Goal: Information Seeking & Learning: Learn about a topic

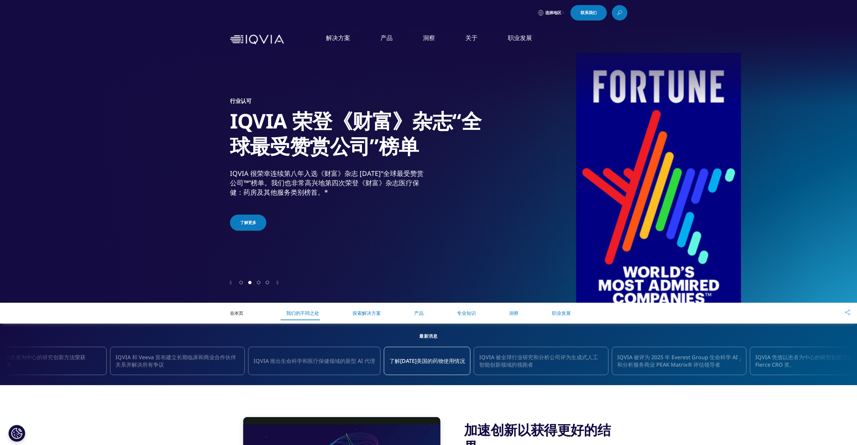
click at [242, 283] on span "转到幻灯片 1" at bounding box center [240, 282] width 3 height 3
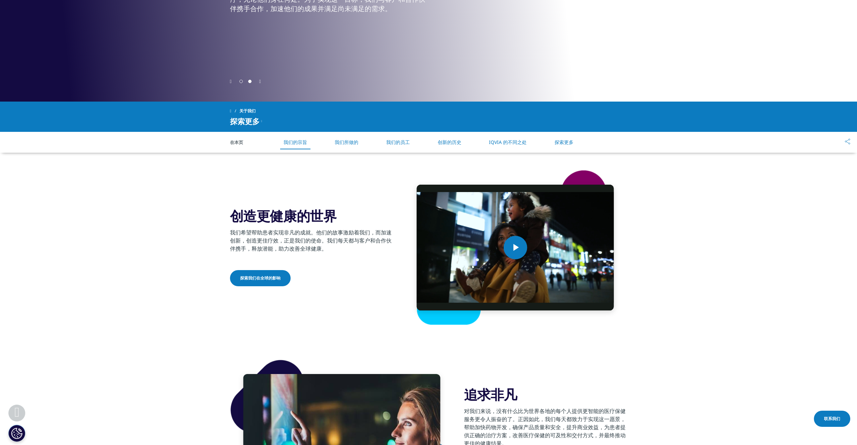
scroll to position [202, 0]
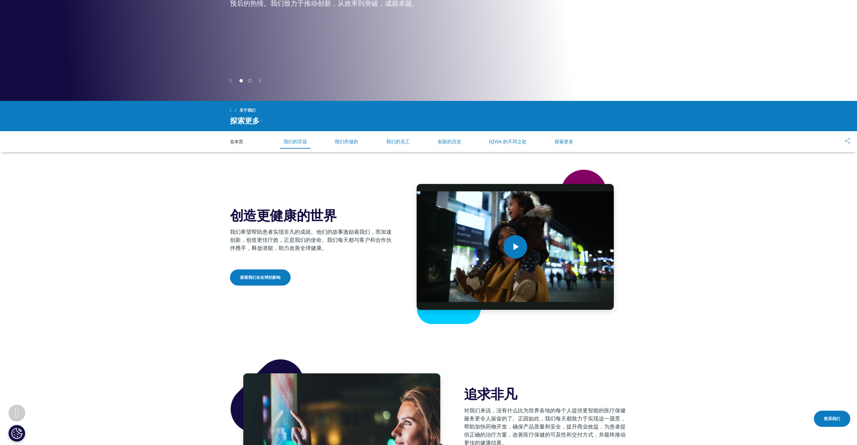
click at [267, 217] on font "创造更健康的世界" at bounding box center [283, 215] width 107 height 19
copy div "创造更健康的世界"
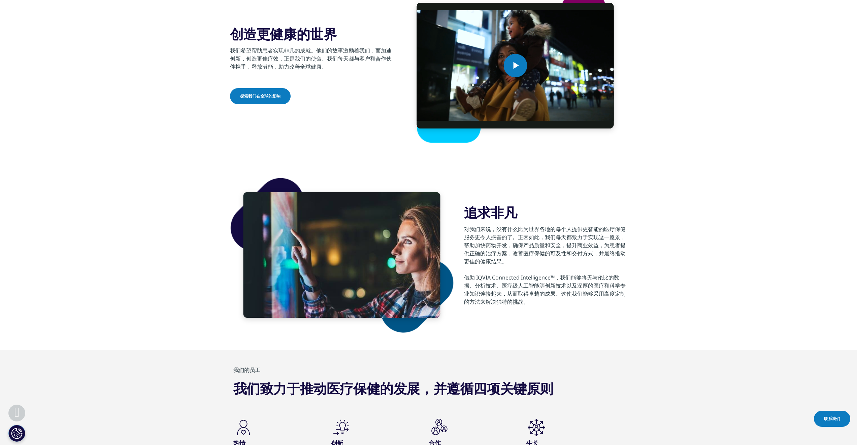
scroll to position [404, 0]
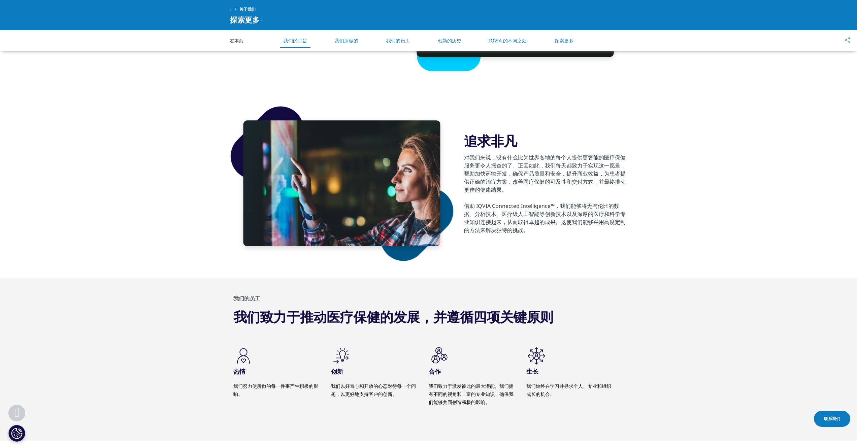
click at [182, 231] on section "追求非凡 对我们来说，没有什么比为世界各地的每个人提供更智能的医疗保健服务更令人振奋的了。正因如此，我们每天都致力于实现这一愿景，帮助加快药物开发，确保产品质…" at bounding box center [428, 184] width 857 height 190
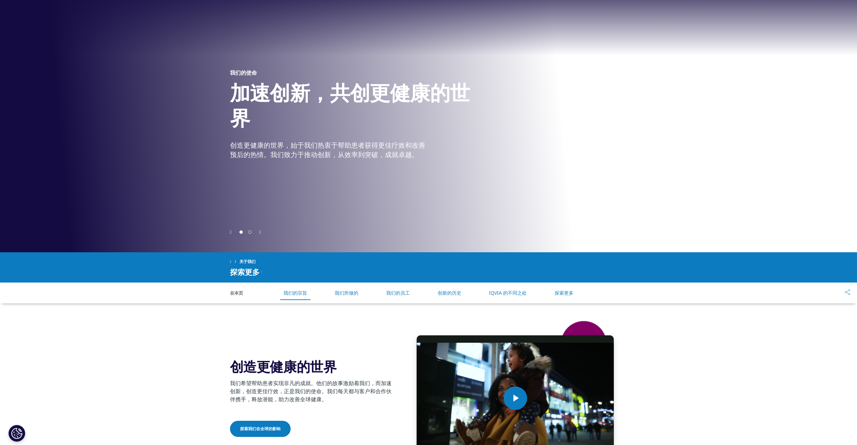
scroll to position [34, 0]
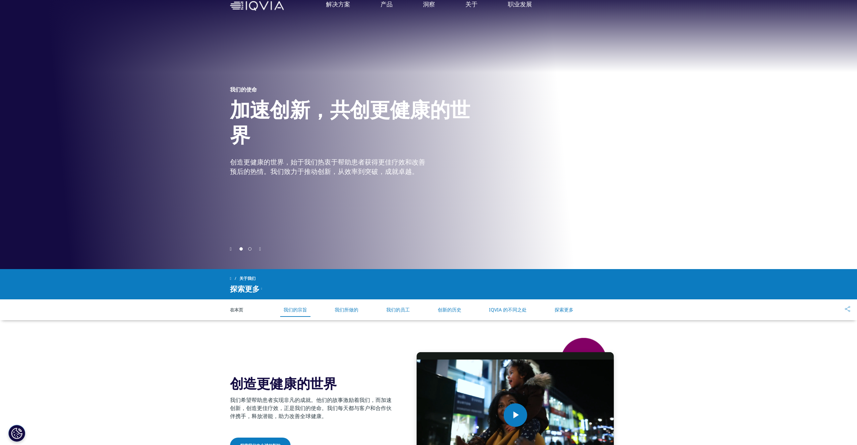
click at [237, 313] on div "在本页 我们的宗旨 我们所做的 我们的员工 创新的历史 IQVIA 的不同之处 探索更多" at bounding box center [428, 310] width 397 height 21
click at [237, 308] on font "在本页" at bounding box center [236, 310] width 13 height 6
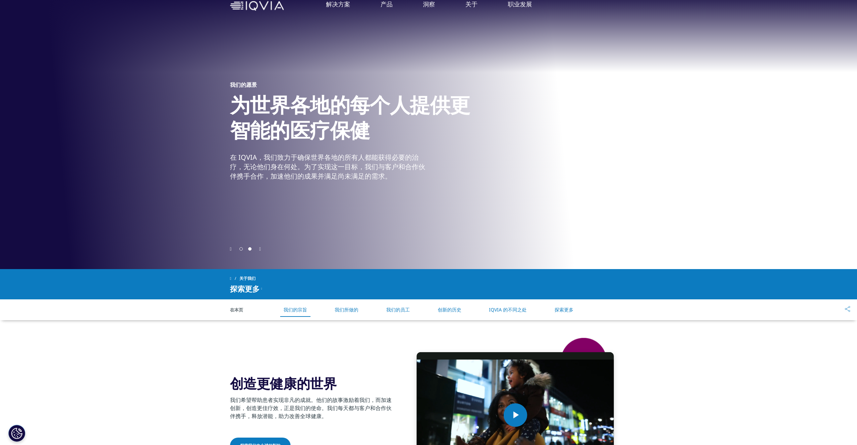
click at [262, 288] on icon at bounding box center [261, 289] width 1 height 8
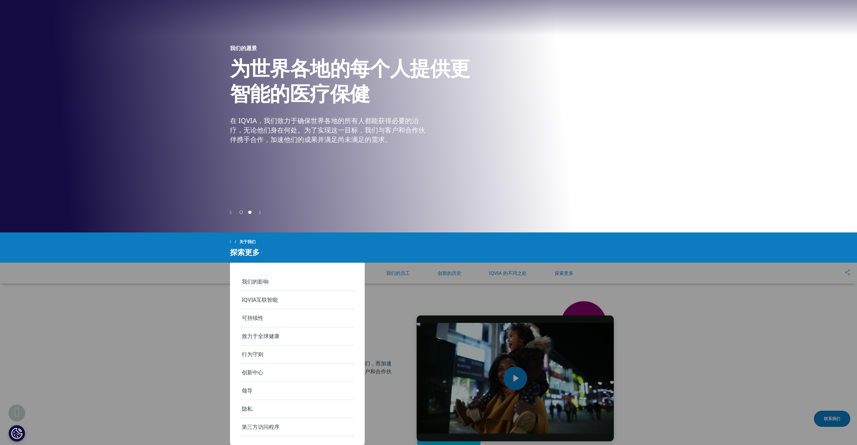
scroll to position [135, 0]
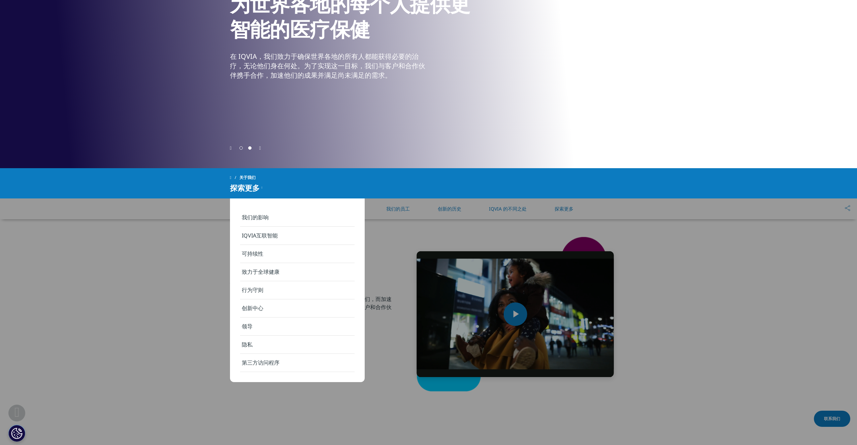
click at [184, 301] on section "Video Player is loading. Play Video Play Skip Backward Skip Forward Mute Curren…" at bounding box center [428, 314] width 857 height 190
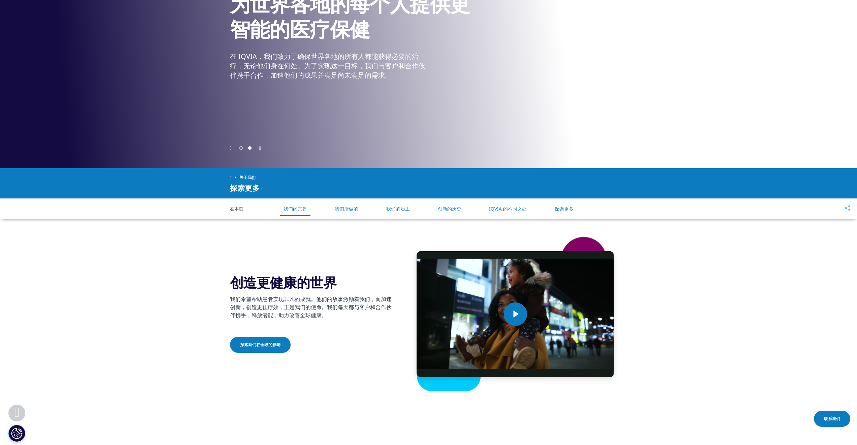
click at [270, 349] on link "探索我们在全球的影响" at bounding box center [260, 345] width 61 height 16
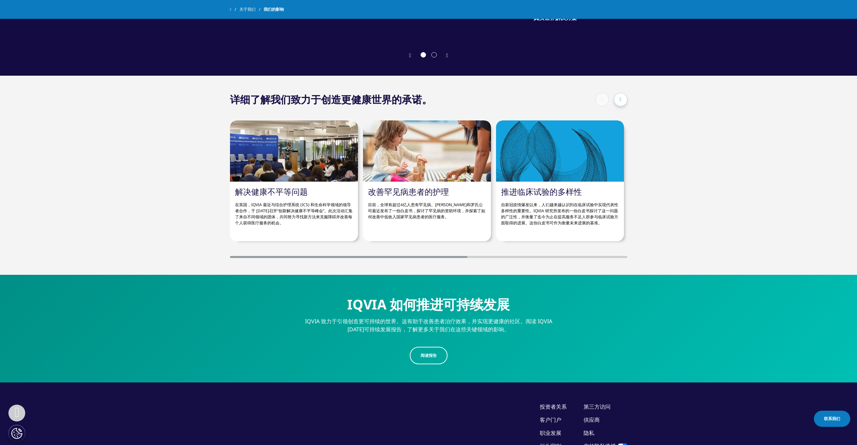
scroll to position [1293, 0]
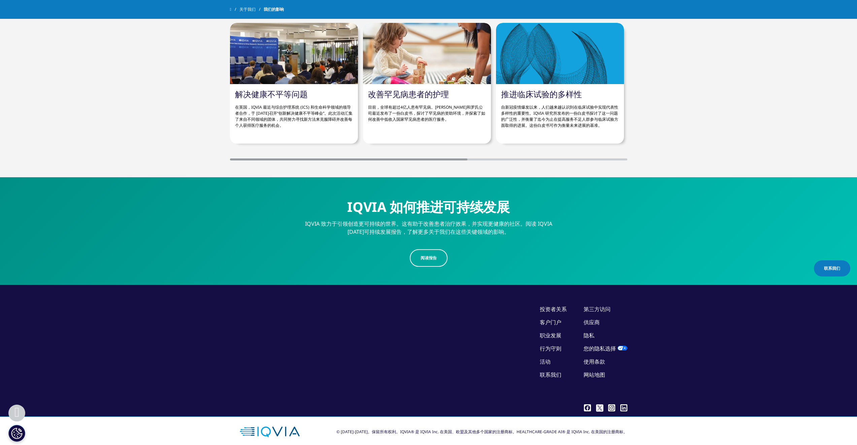
click at [597, 371] on font "网站地图" at bounding box center [594, 374] width 22 height 7
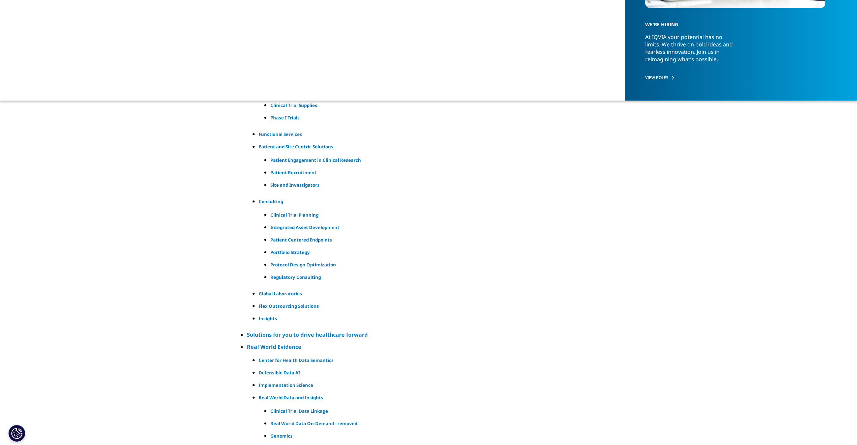
drag, startPoint x: 0, startPoint y: 0, endPoint x: 664, endPoint y: 65, distance: 667.3
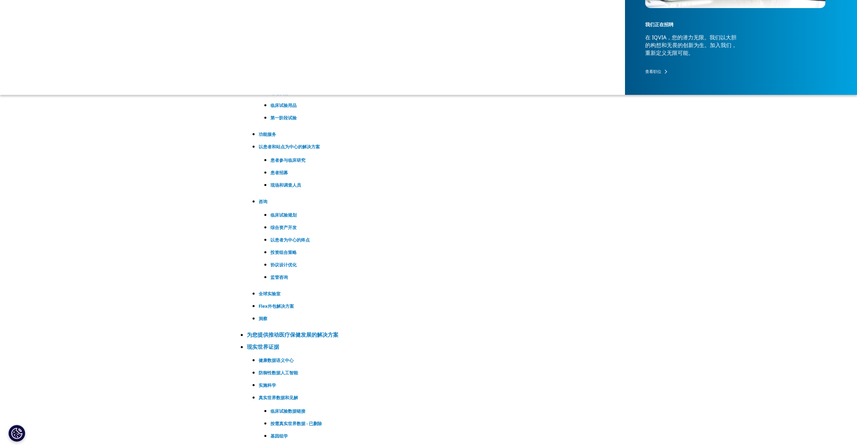
click at [613, 163] on ul "临床试验 协议设计 IIb/III期试验 场地识别 临床试验用品 第一阶段试验 功能服务 以患者和站点为中心的解决方案" at bounding box center [435, 186] width 364 height 282
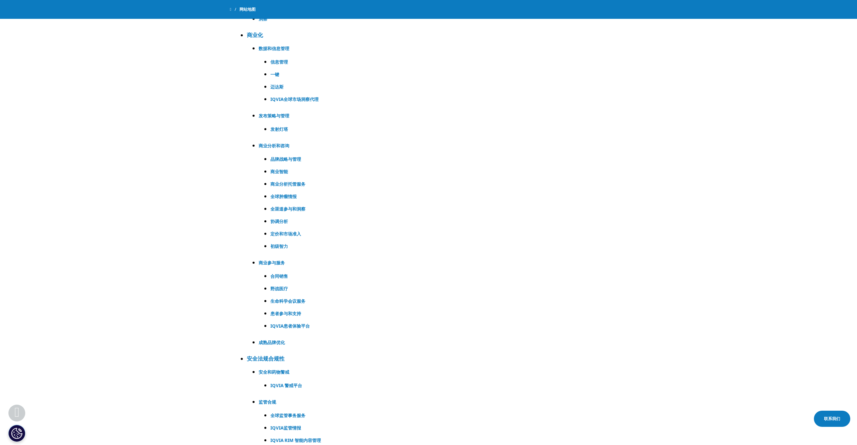
scroll to position [1245, 0]
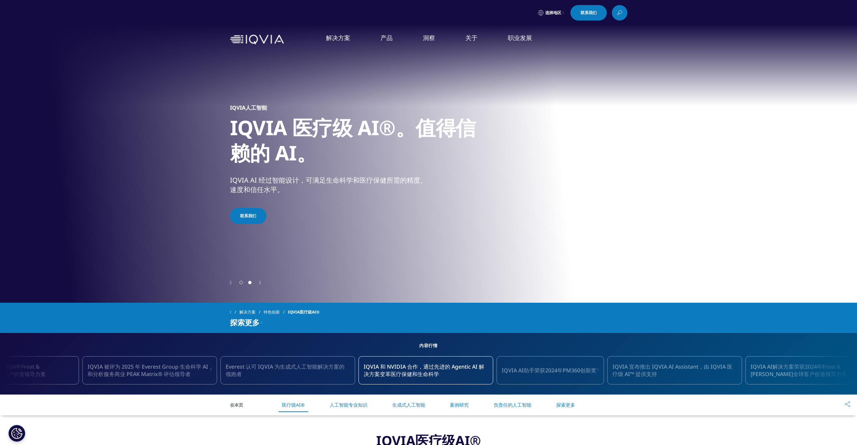
click at [250, 282] on span "Go to slide 2" at bounding box center [249, 282] width 3 height 3
click at [242, 283] on span "Go to slide 1" at bounding box center [240, 282] width 3 height 3
click at [58, 117] on font "IQVIA AI助手" at bounding box center [51, 116] width 32 height 7
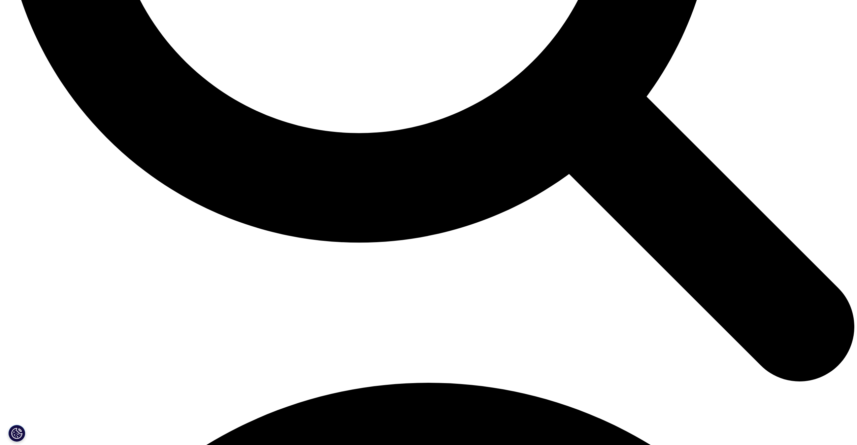
scroll to position [1447, 0]
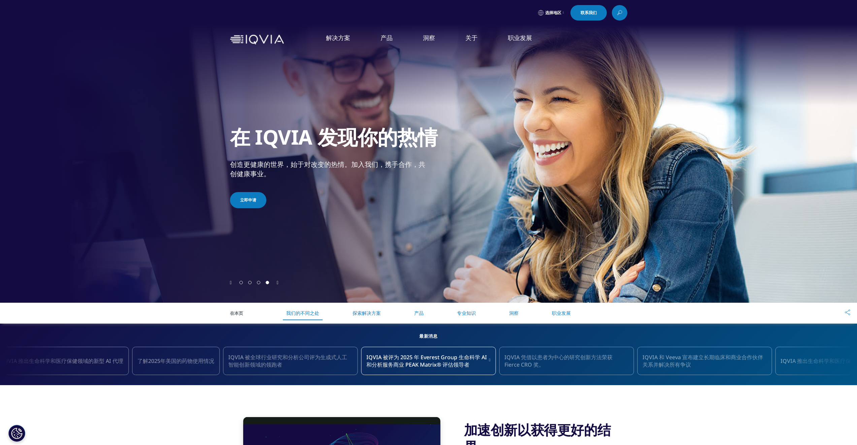
scroll to position [135, 0]
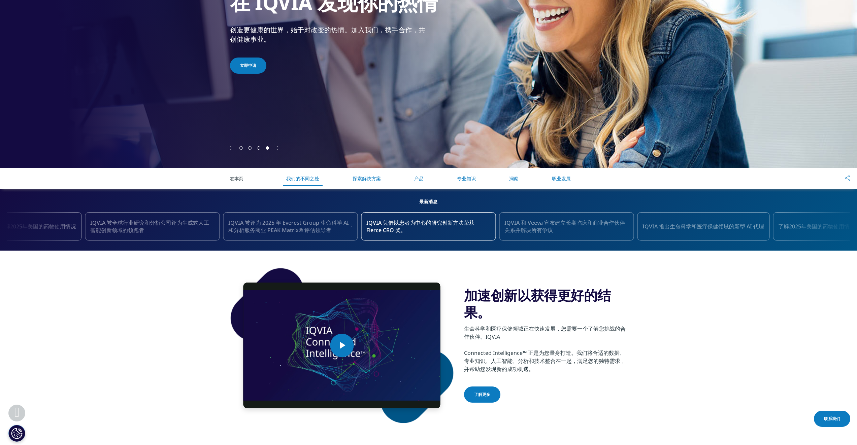
click at [366, 180] on font "探索解决方案" at bounding box center [366, 178] width 28 height 6
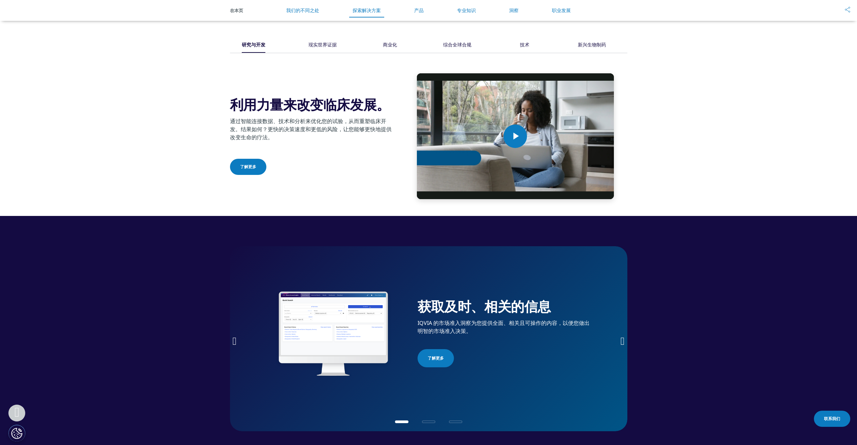
scroll to position [862, 0]
click at [418, 12] on font "产品" at bounding box center [418, 10] width 9 height 6
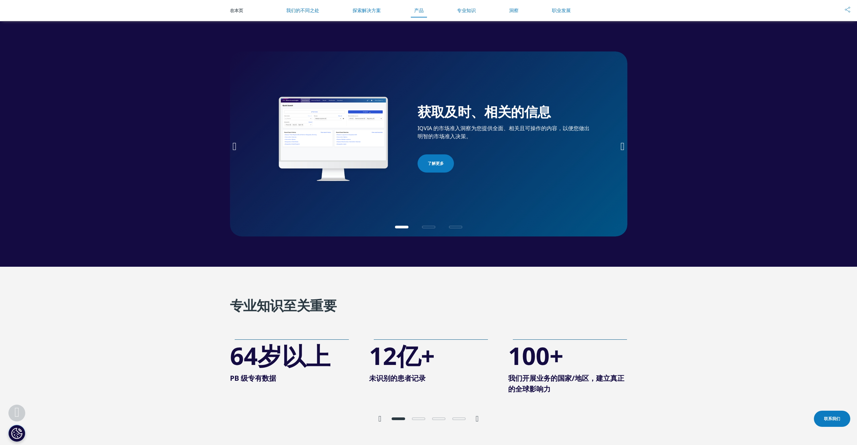
click at [460, 9] on font "专业知识" at bounding box center [466, 10] width 19 height 6
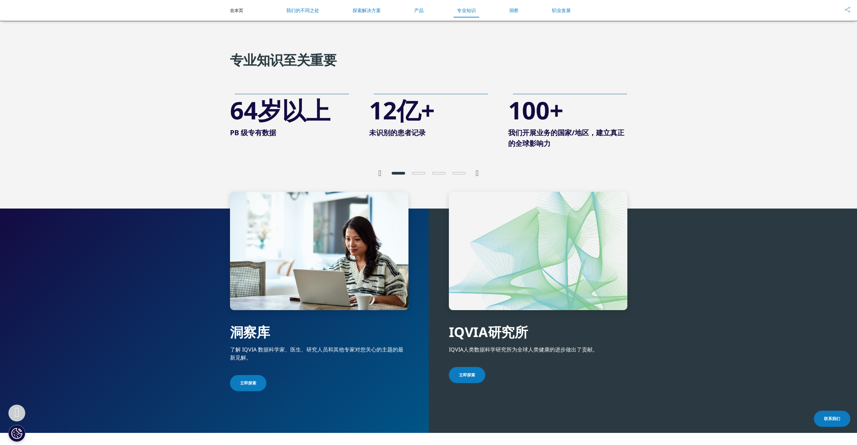
click at [514, 9] on font "洞察" at bounding box center [513, 10] width 9 height 6
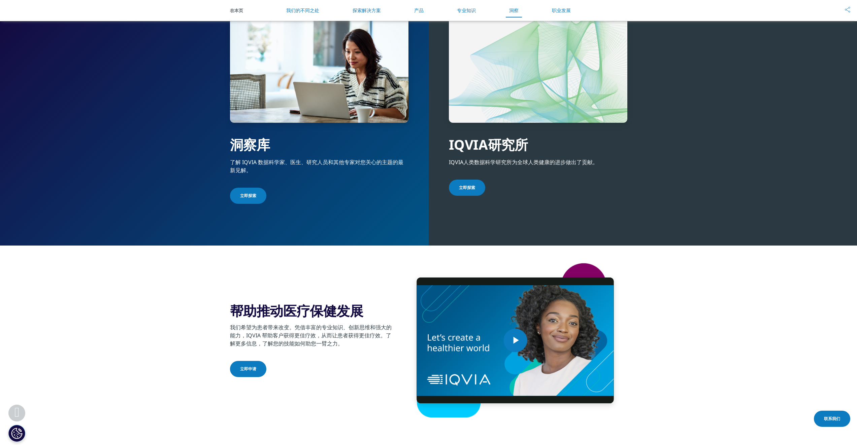
click at [562, 10] on font "职业发展" at bounding box center [561, 10] width 19 height 6
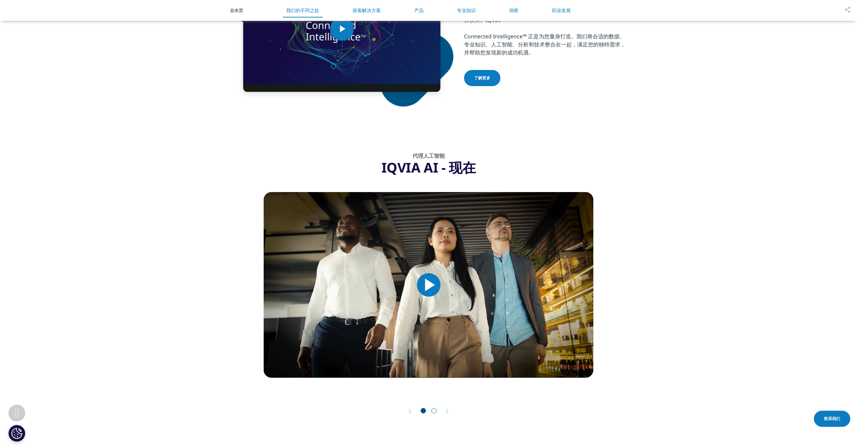
scroll to position [438, 0]
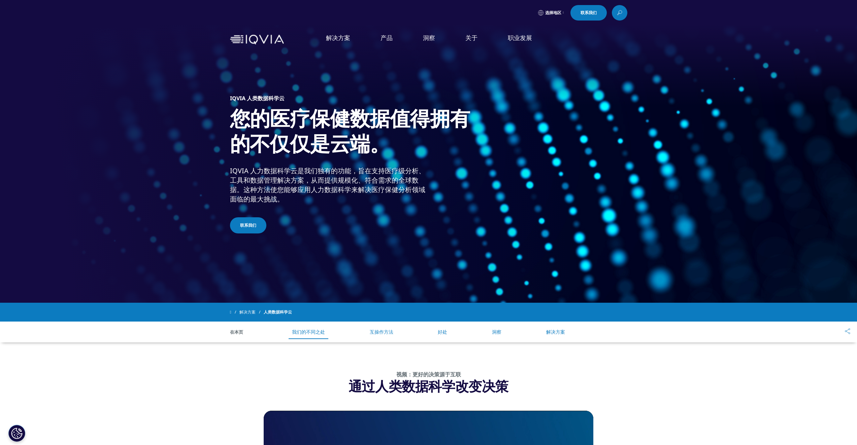
click at [407, 166] on link "了解更多" at bounding box center [417, 163] width 102 height 18
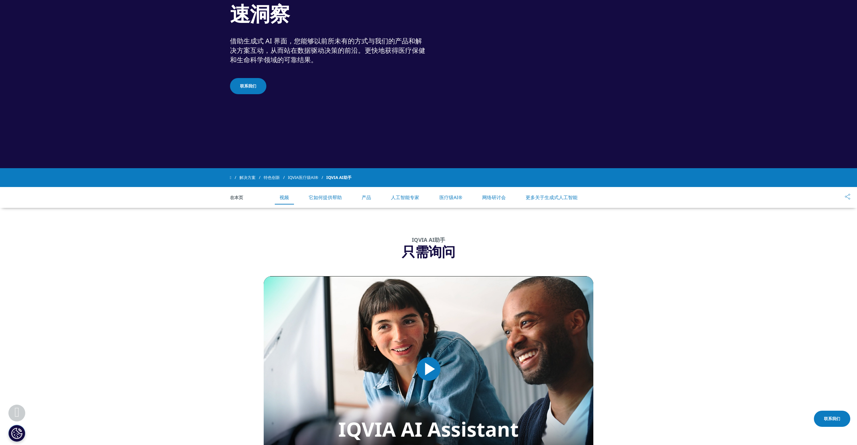
click at [722, 243] on section "IQVIA AI助手 只需询问 Video Player is loading. Play Video Play Skip Backward Skip For…" at bounding box center [428, 372] width 857 height 328
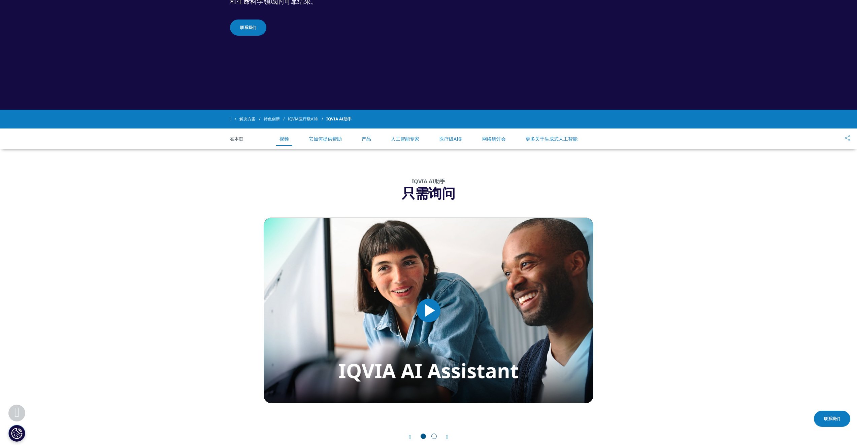
scroll to position [269, 0]
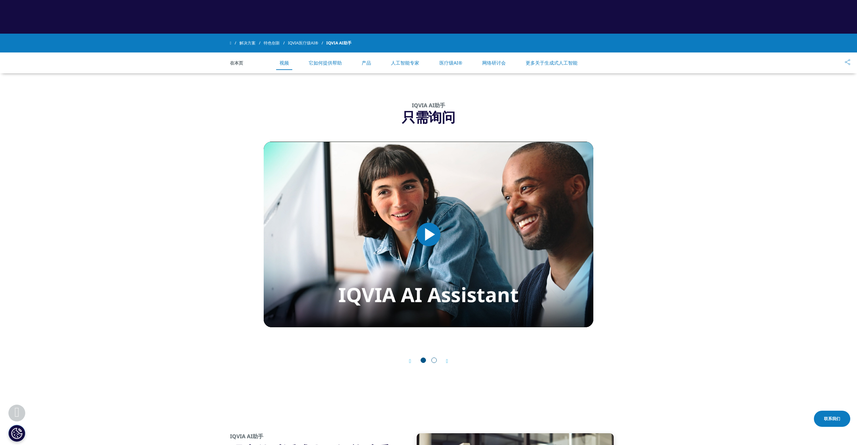
click at [417, 66] on font "人工智能专家" at bounding box center [405, 63] width 28 height 6
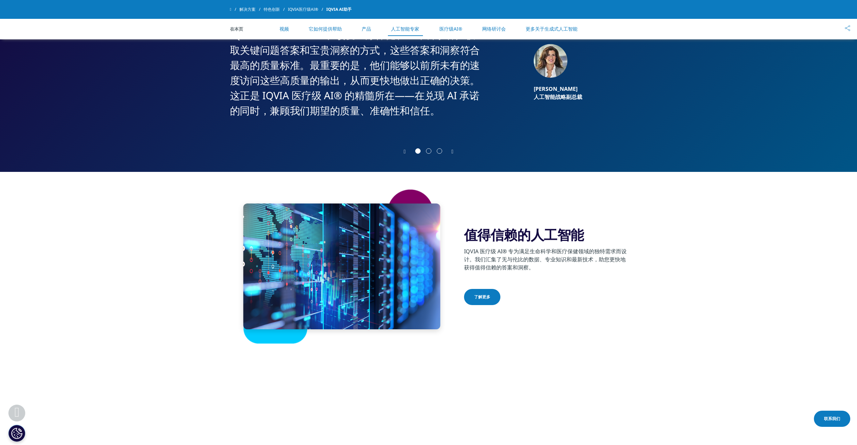
click at [366, 29] on font "产品" at bounding box center [365, 29] width 9 height 6
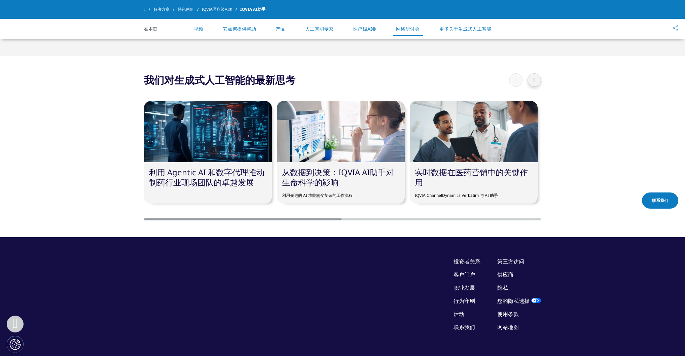
scroll to position [1935, 0]
